Goal: Information Seeking & Learning: Find contact information

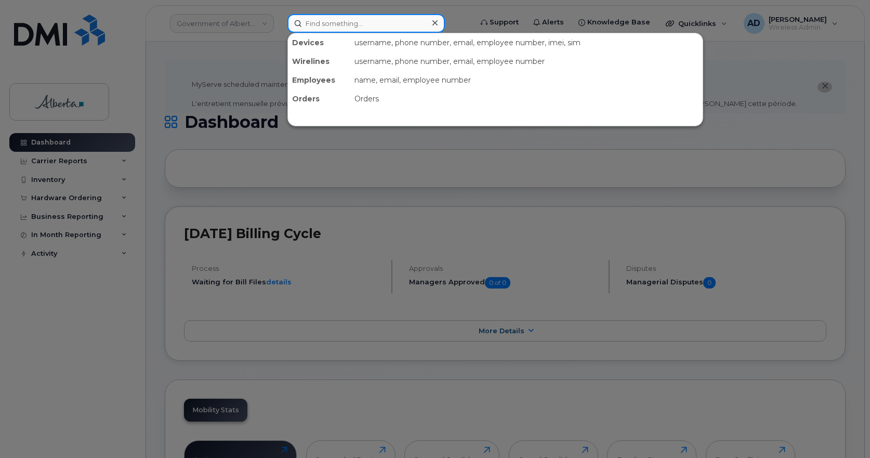
click at [380, 27] on input at bounding box center [365, 23] width 157 height 19
paste input "357894922488759"
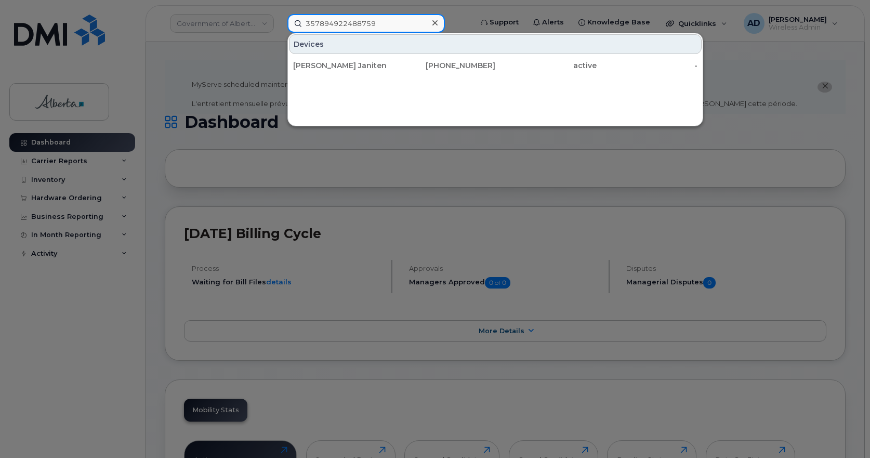
type input "357894922488759"
drag, startPoint x: 339, startPoint y: 62, endPoint x: 540, endPoint y: 112, distance: 207.6
click at [339, 62] on div "Amberly Janiten" at bounding box center [343, 65] width 101 height 10
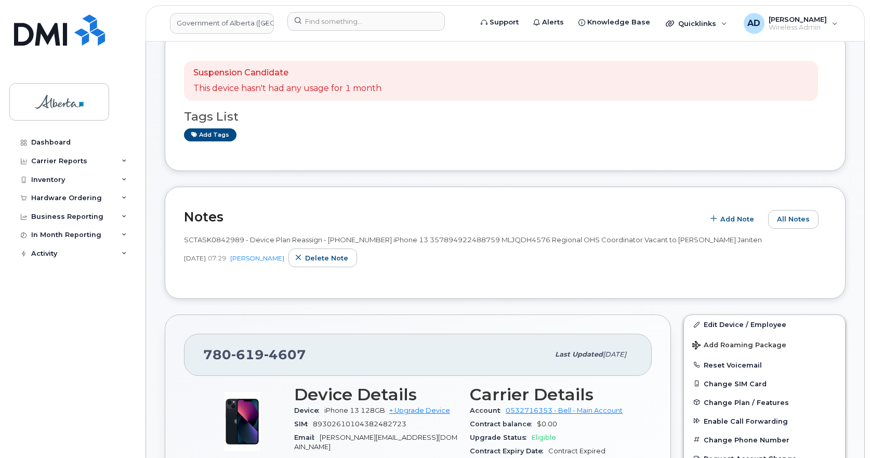
scroll to position [208, 0]
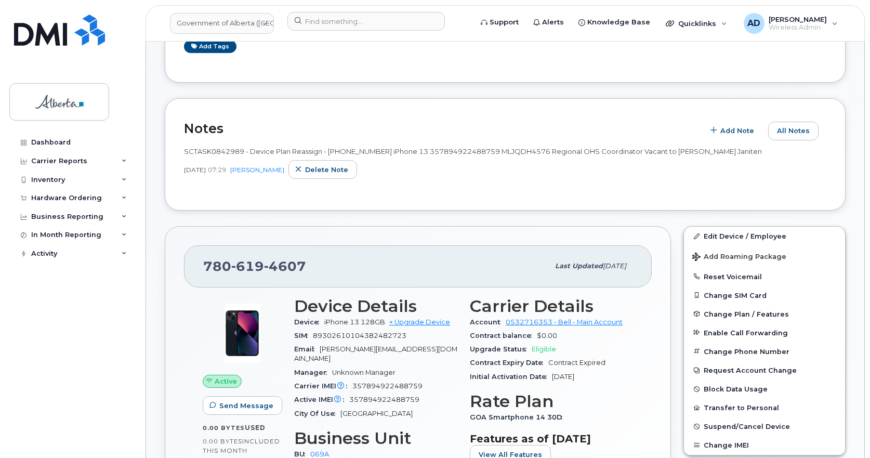
click at [298, 268] on span "4607" at bounding box center [285, 266] width 42 height 16
copy span "780 619 4607"
click at [329, 20] on input at bounding box center [365, 21] width 157 height 19
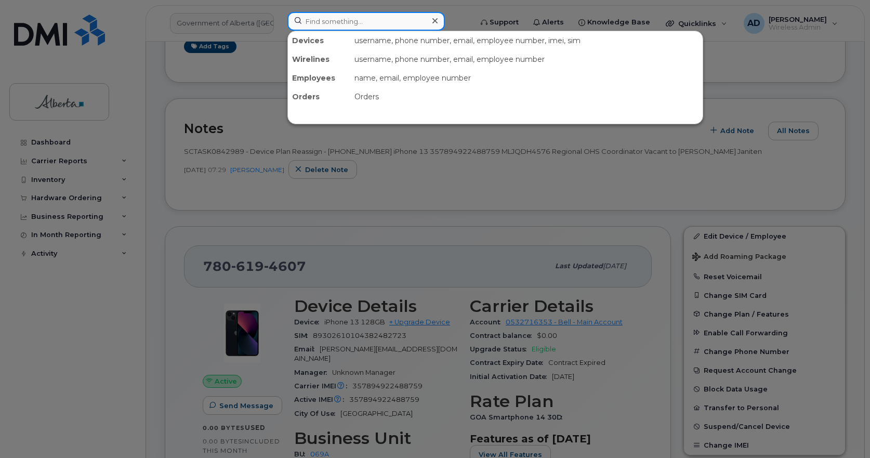
paste input "Britany Link"
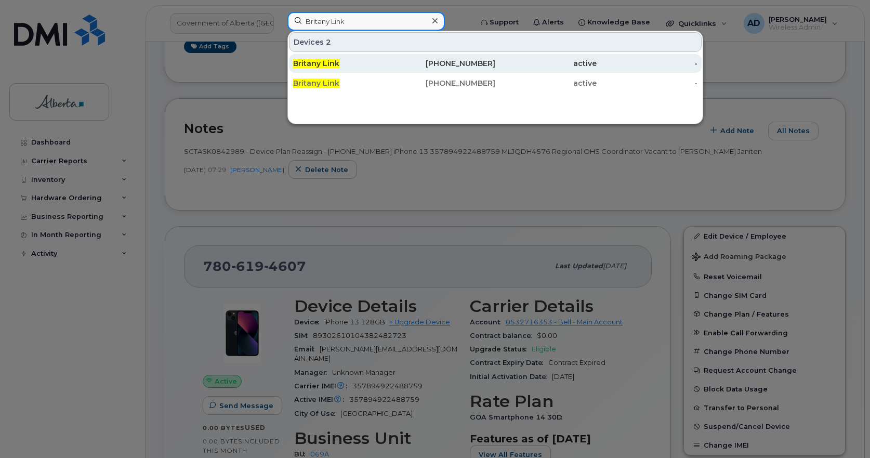
type input "Britany Link"
click at [323, 59] on div "Britany Link" at bounding box center [343, 63] width 101 height 10
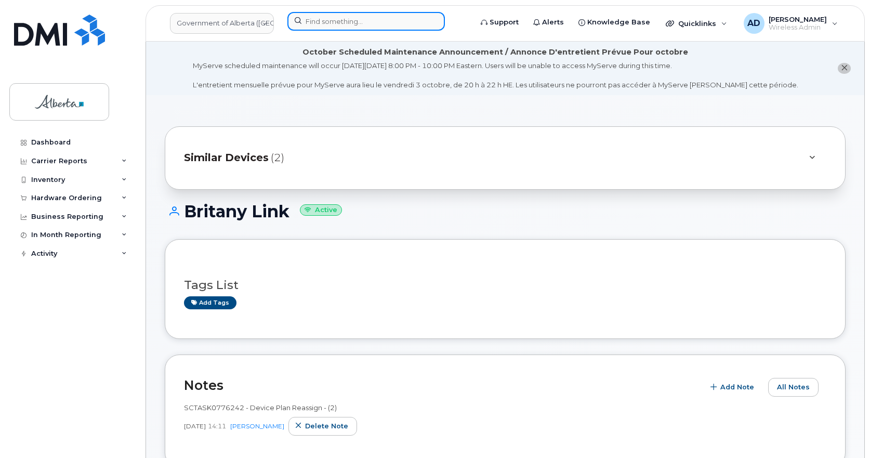
click at [319, 24] on input at bounding box center [365, 21] width 157 height 19
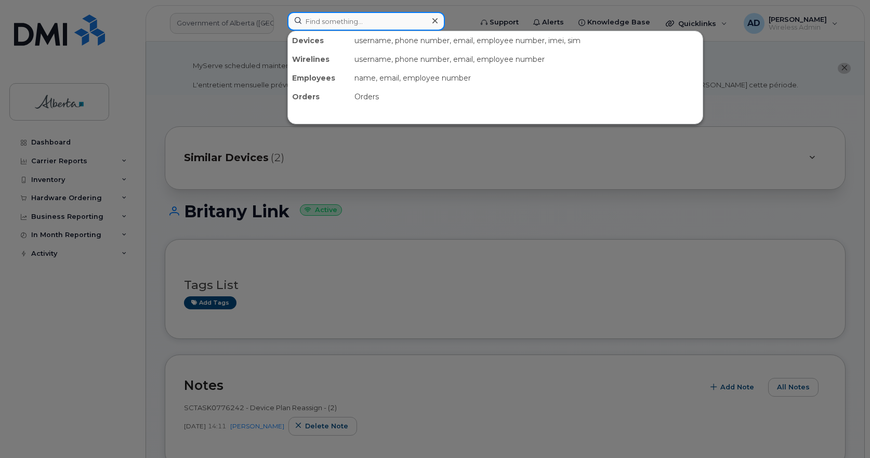
paste input "Britany Link"
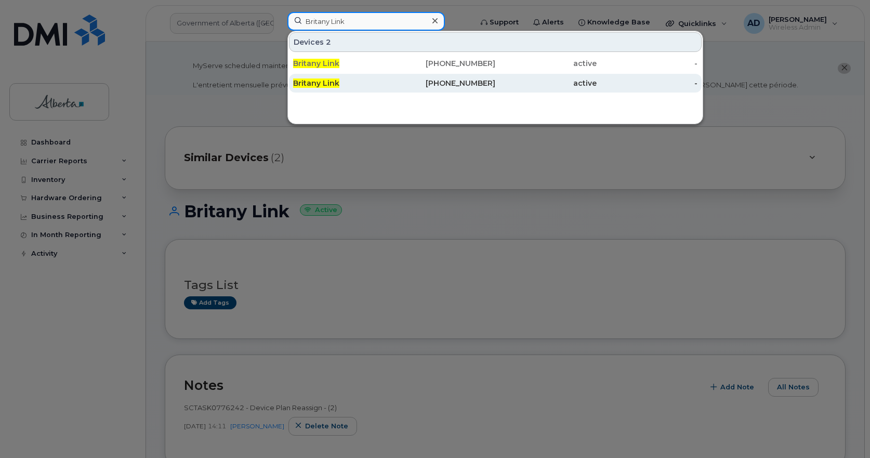
type input "Britany Link"
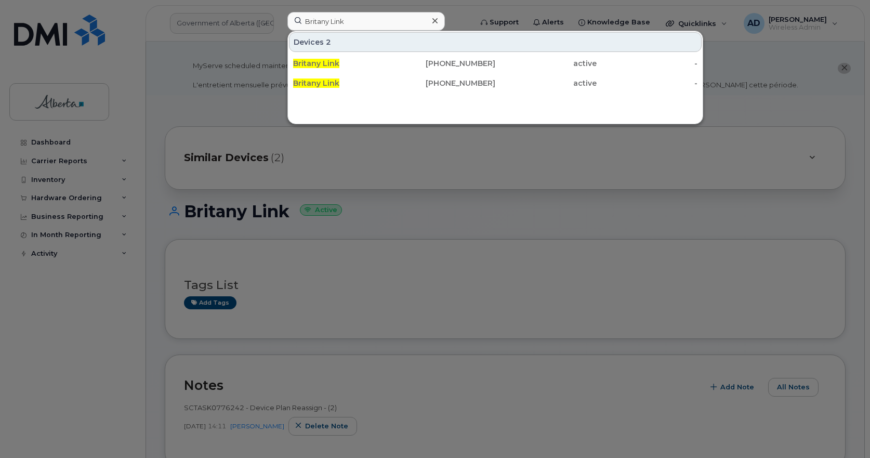
drag, startPoint x: 332, startPoint y: 86, endPoint x: 408, endPoint y: 108, distance: 79.3
click at [332, 85] on span "Britany Link" at bounding box center [316, 82] width 46 height 9
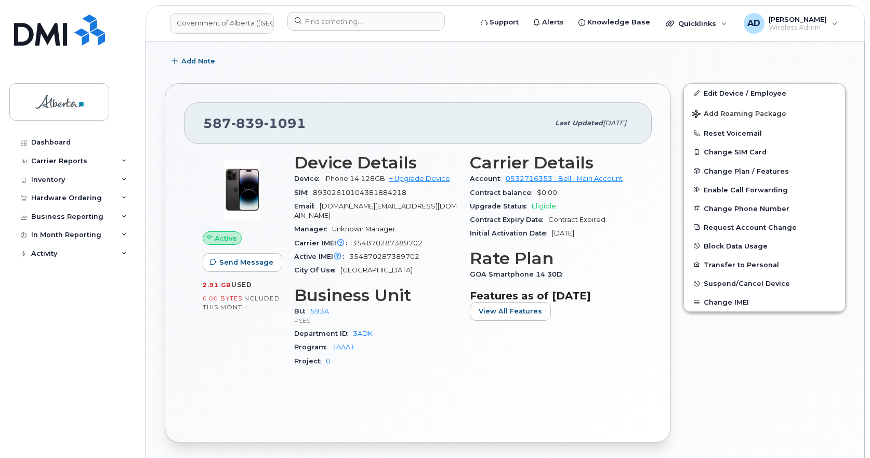
scroll to position [458, 0]
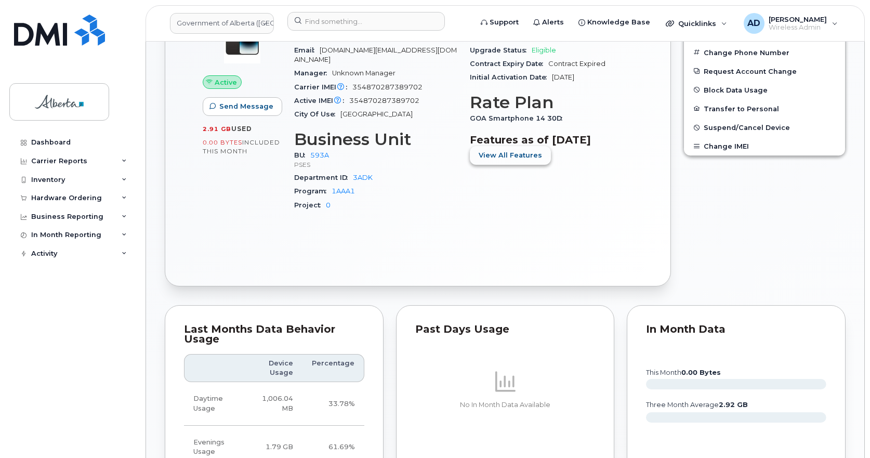
click at [507, 156] on span "View All Features" at bounding box center [510, 155] width 63 height 10
